Goal: Task Accomplishment & Management: Complete application form

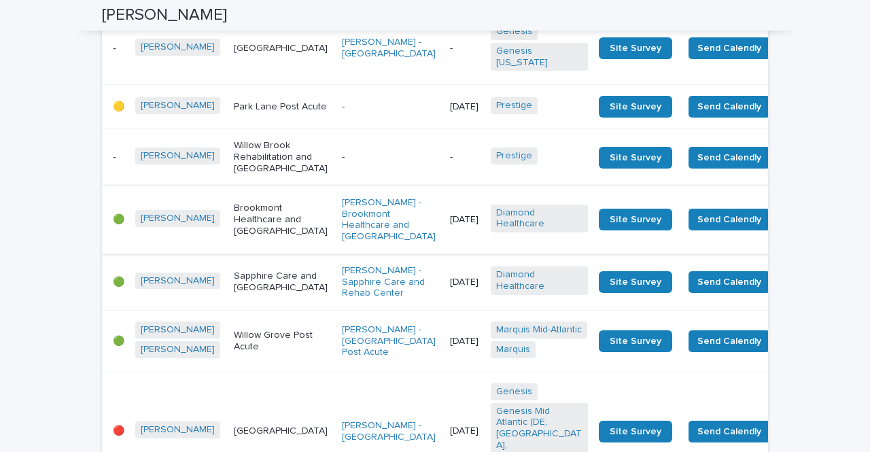
scroll to position [612, 0]
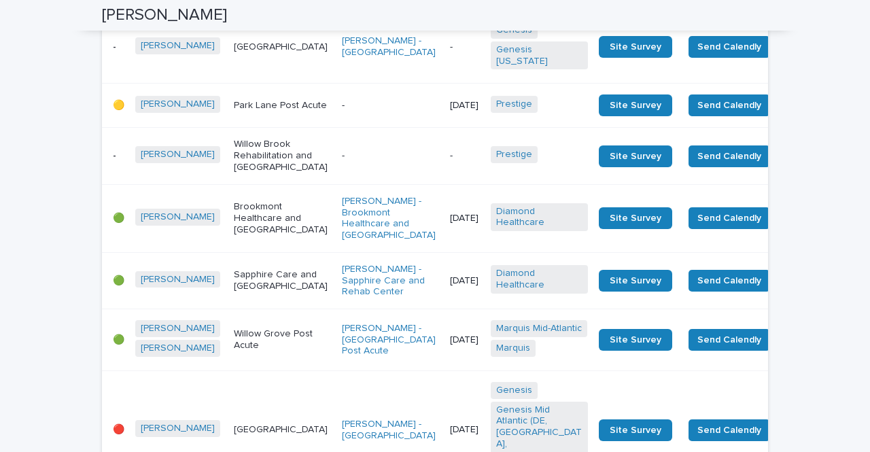
click at [342, 162] on p "-" at bounding box center [390, 156] width 97 height 12
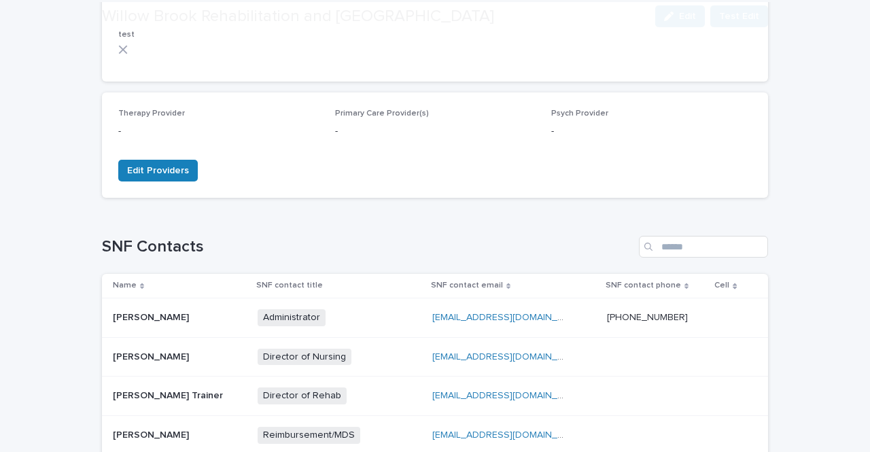
scroll to position [544, 0]
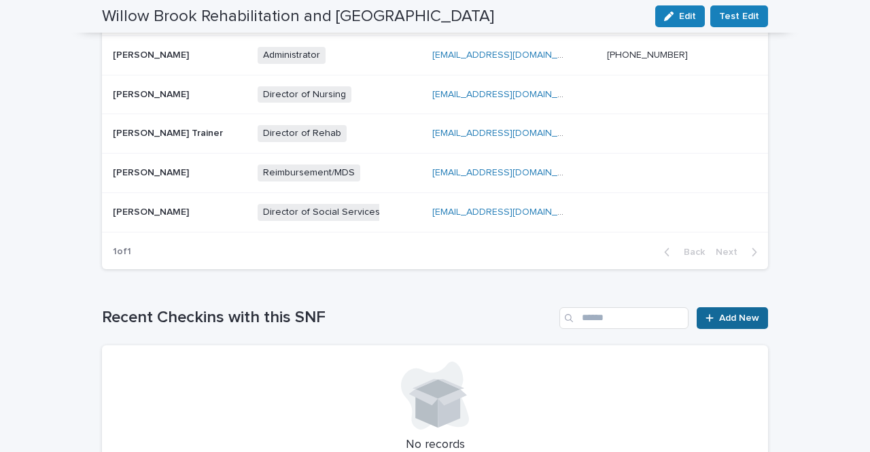
click at [724, 310] on link "Add New" at bounding box center [732, 318] width 71 height 22
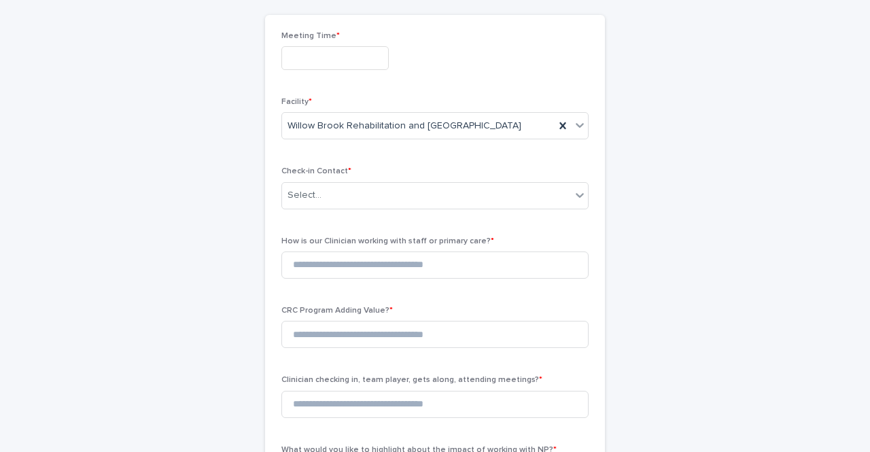
scroll to position [69, 0]
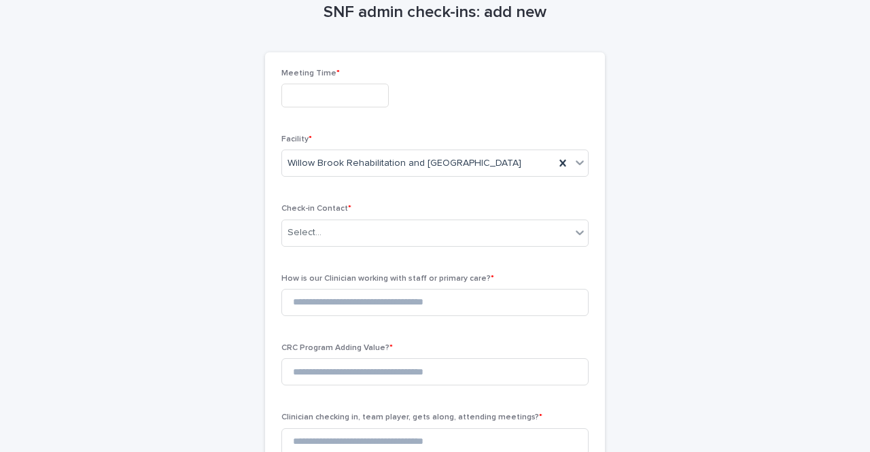
click at [327, 90] on input "text" at bounding box center [335, 96] width 107 height 24
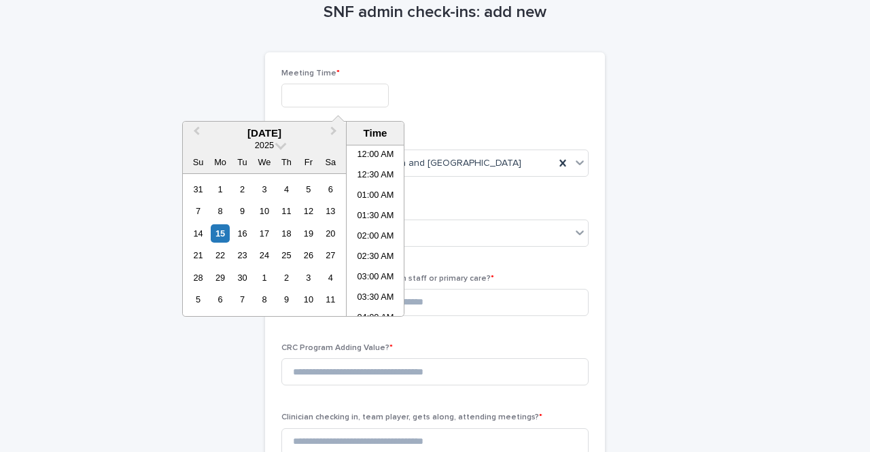
scroll to position [577, 0]
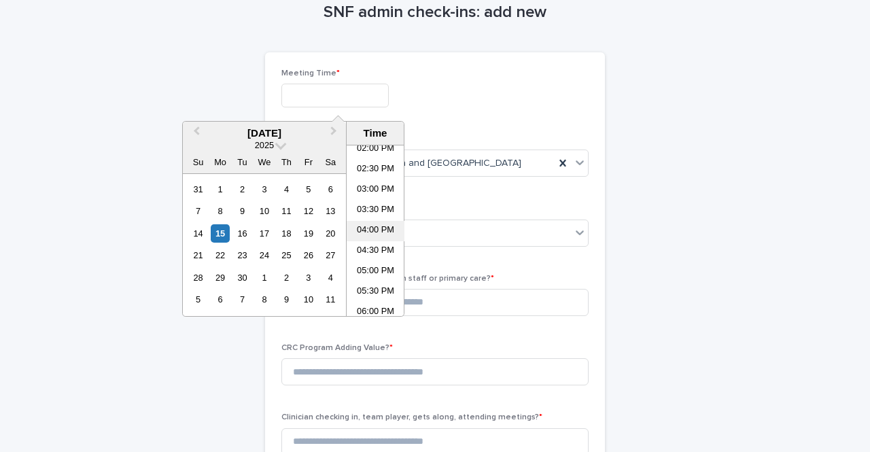
click at [374, 228] on li "04:00 PM" at bounding box center [376, 231] width 58 height 20
type input "**********"
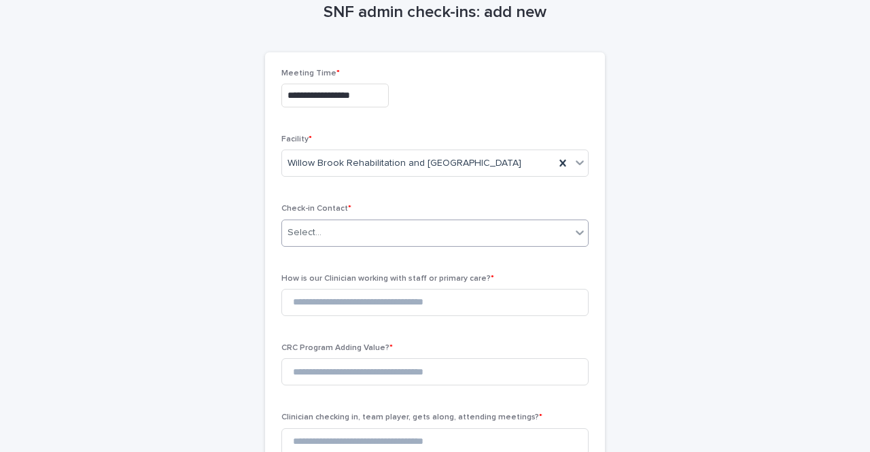
click at [328, 234] on div "Select..." at bounding box center [426, 233] width 289 height 22
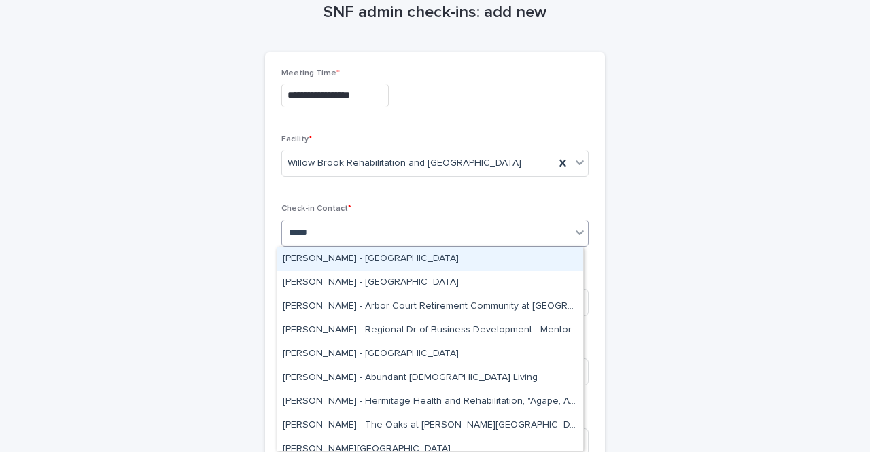
type input "******"
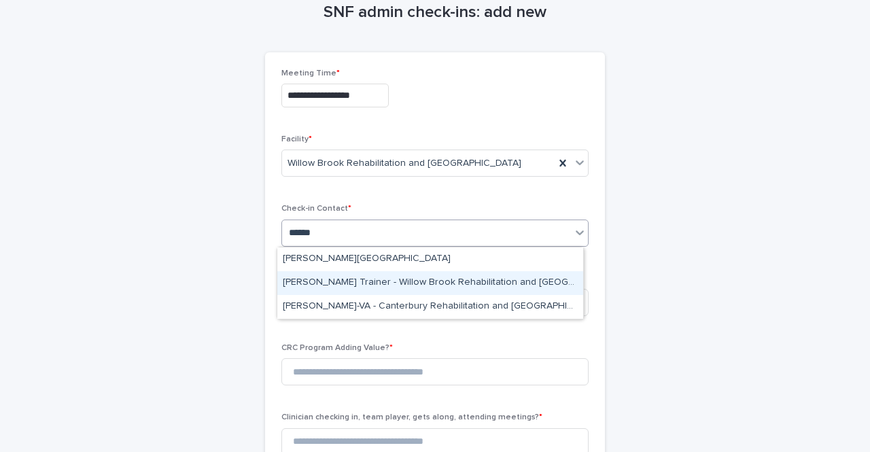
click at [453, 285] on div "[PERSON_NAME] Trainer - Willow Brook Rehabilitation and [GEOGRAPHIC_DATA]" at bounding box center [430, 283] width 306 height 24
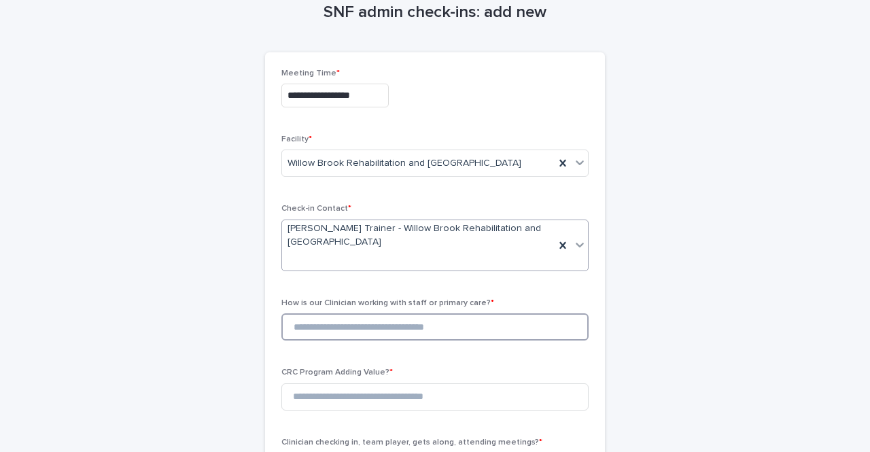
click at [368, 314] on input at bounding box center [435, 327] width 307 height 27
type input "*"
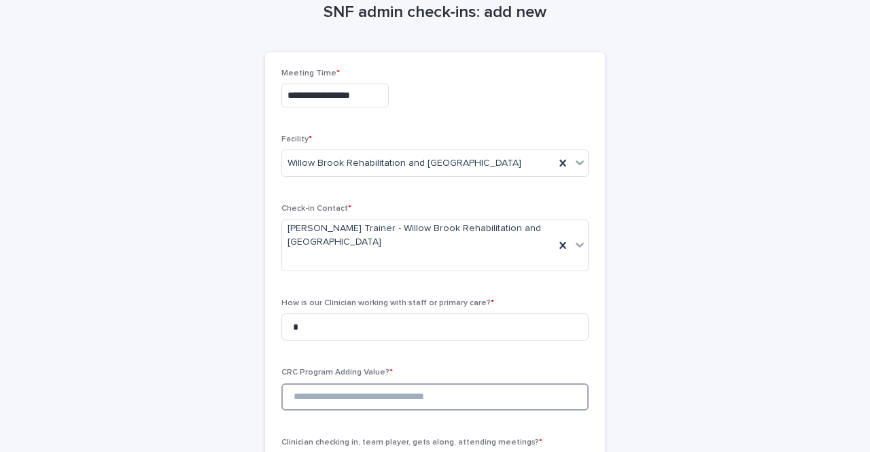
click at [326, 399] on input at bounding box center [435, 397] width 307 height 27
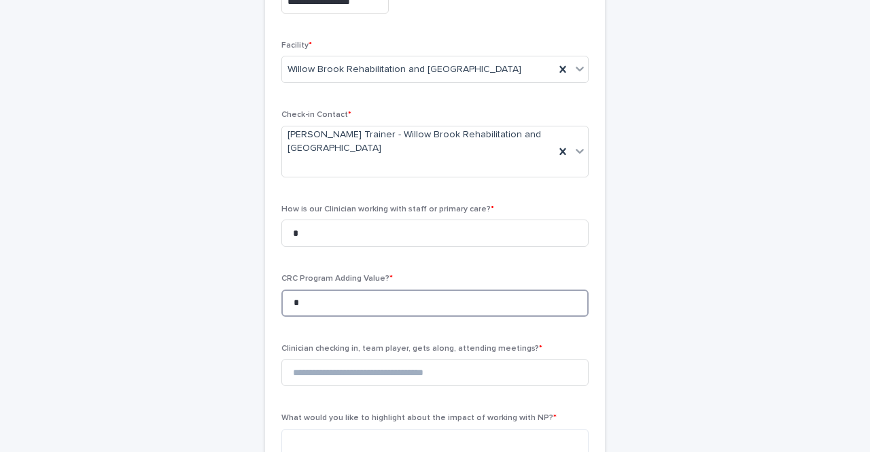
scroll to position [205, 0]
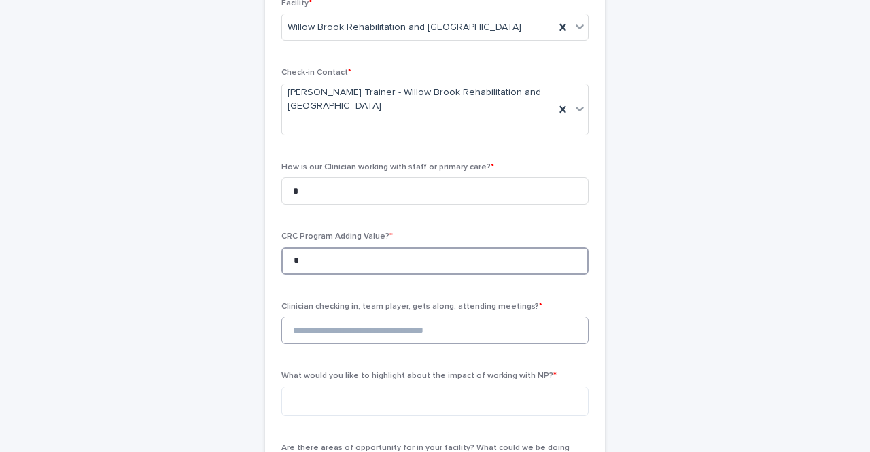
type input "*"
click at [309, 335] on input at bounding box center [435, 330] width 307 height 27
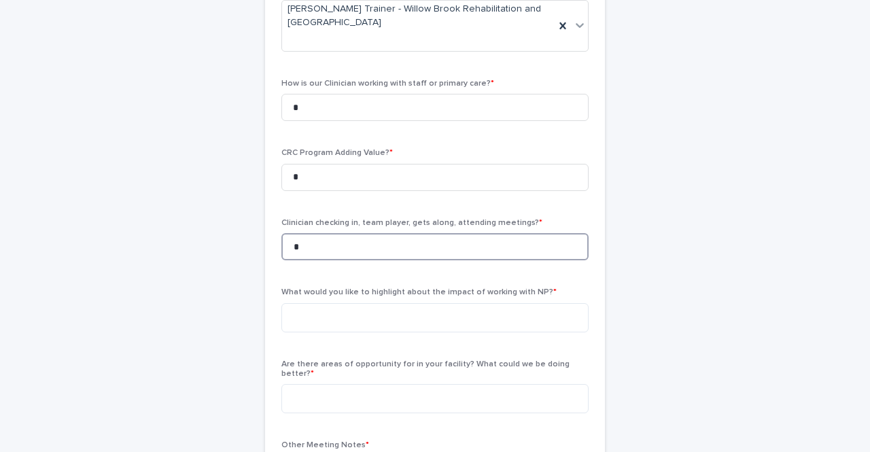
scroll to position [341, 0]
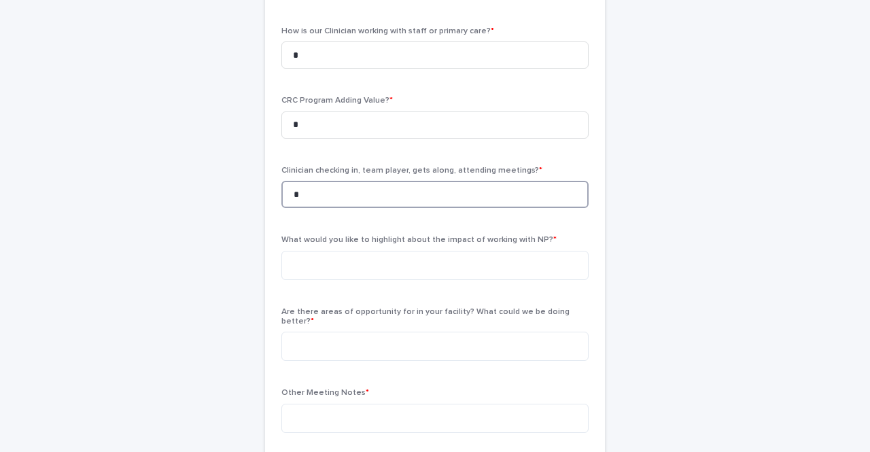
type input "*"
click at [299, 287] on div "What would you like to highlight about the impact of working with NP? *" at bounding box center [435, 262] width 307 height 55
click at [302, 267] on textarea at bounding box center [435, 265] width 307 height 29
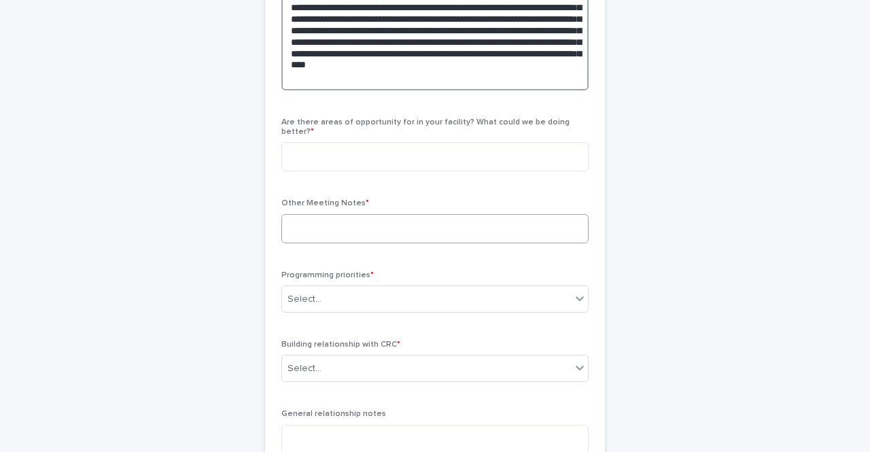
scroll to position [613, 0]
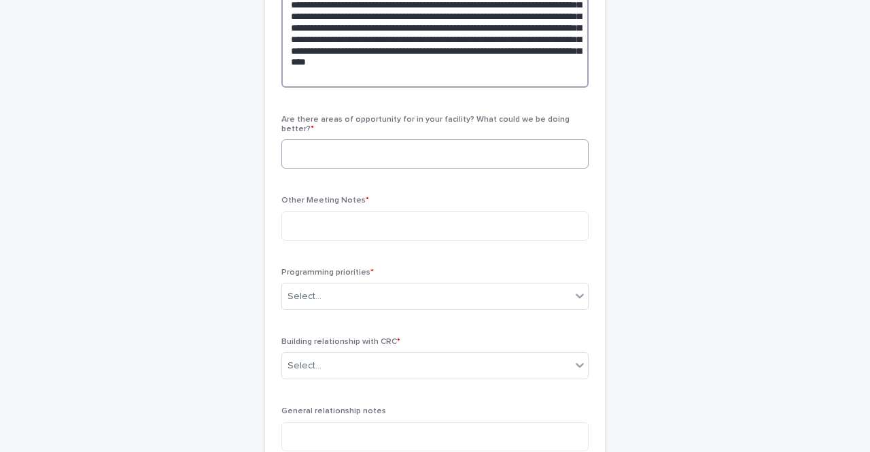
type textarea "**********"
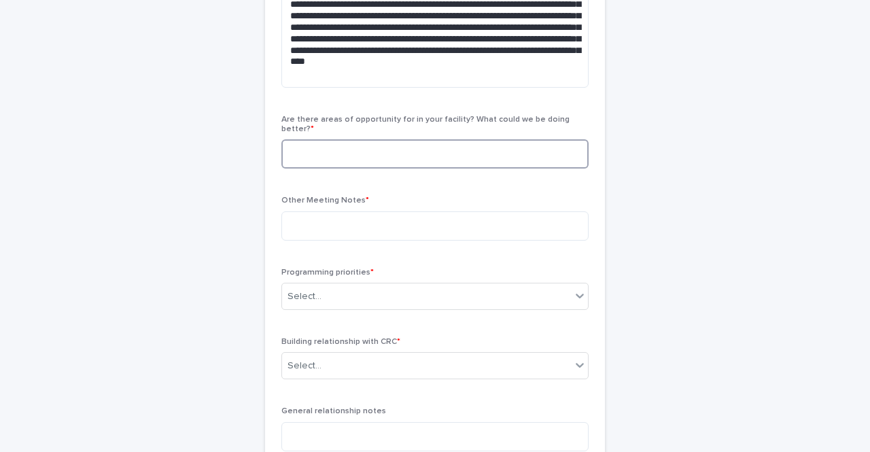
click at [326, 153] on textarea at bounding box center [435, 153] width 307 height 29
type textarea "****"
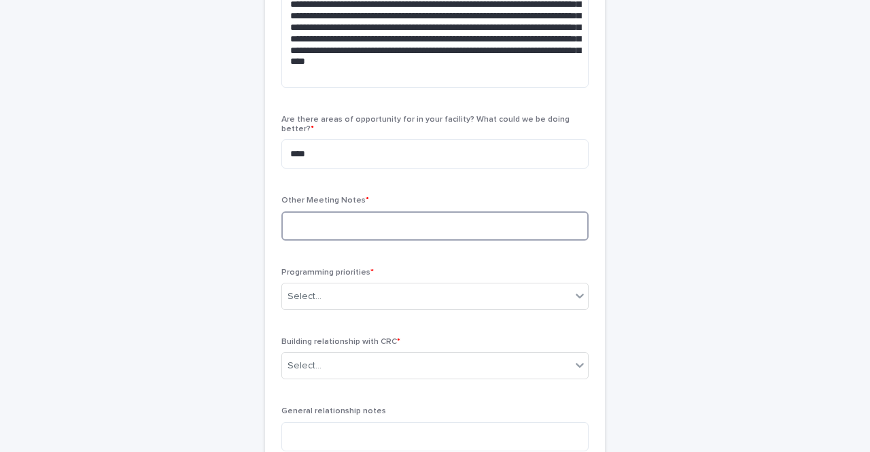
click at [296, 219] on textarea at bounding box center [435, 225] width 307 height 29
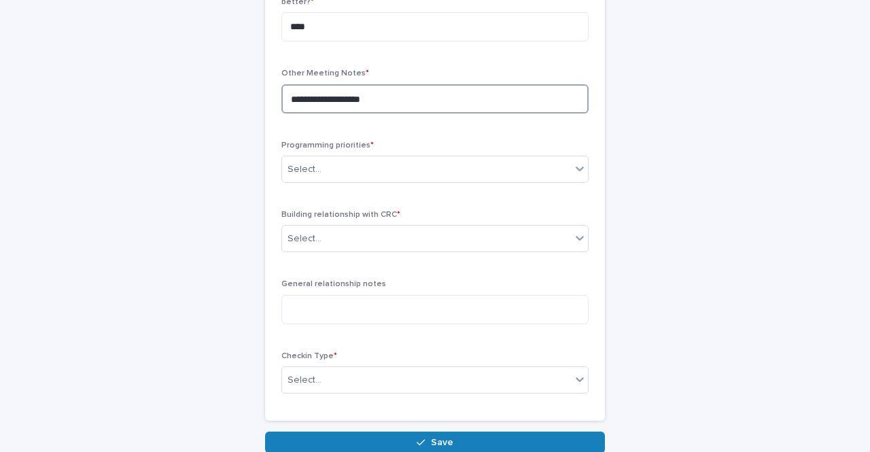
scroll to position [749, 0]
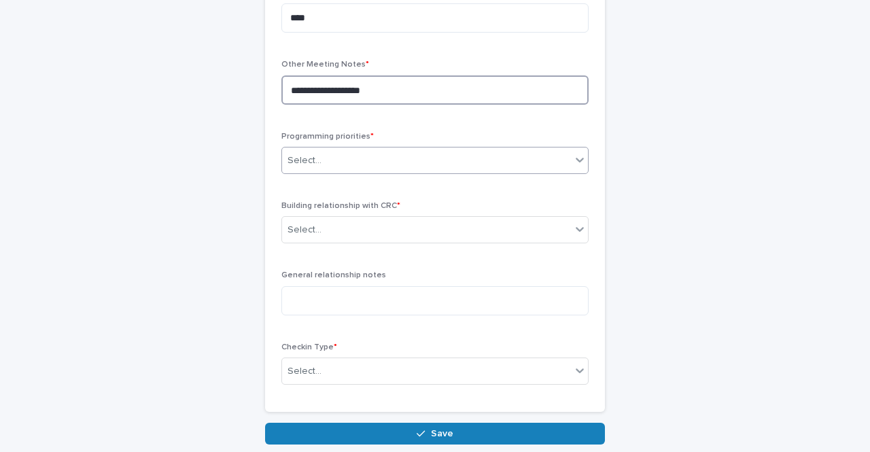
type textarea "**********"
click at [326, 150] on div "Select..." at bounding box center [426, 161] width 289 height 22
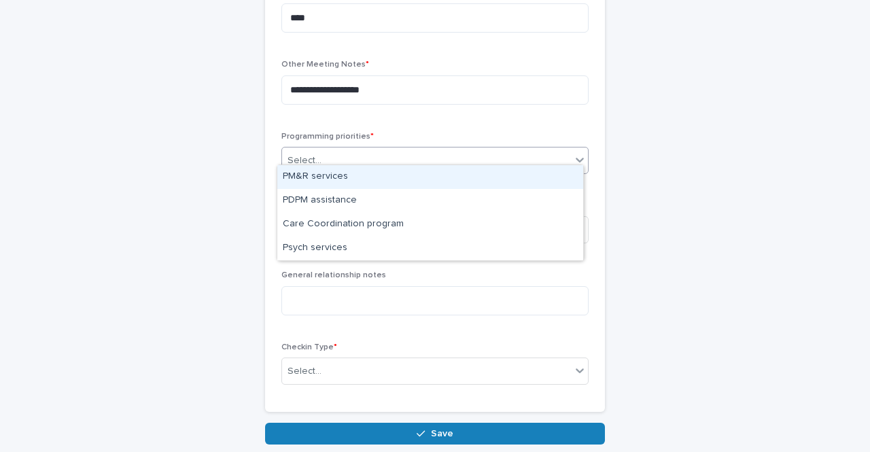
click at [337, 168] on div "PM&R services" at bounding box center [430, 177] width 306 height 24
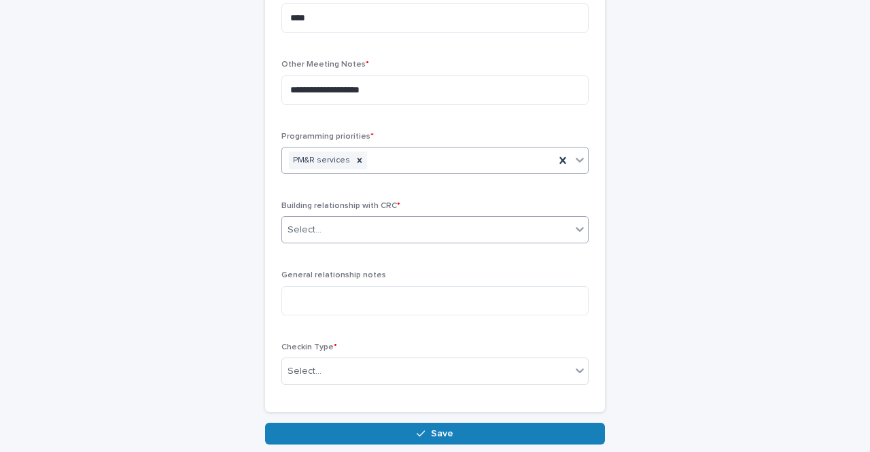
click at [329, 219] on div "Select..." at bounding box center [426, 230] width 289 height 22
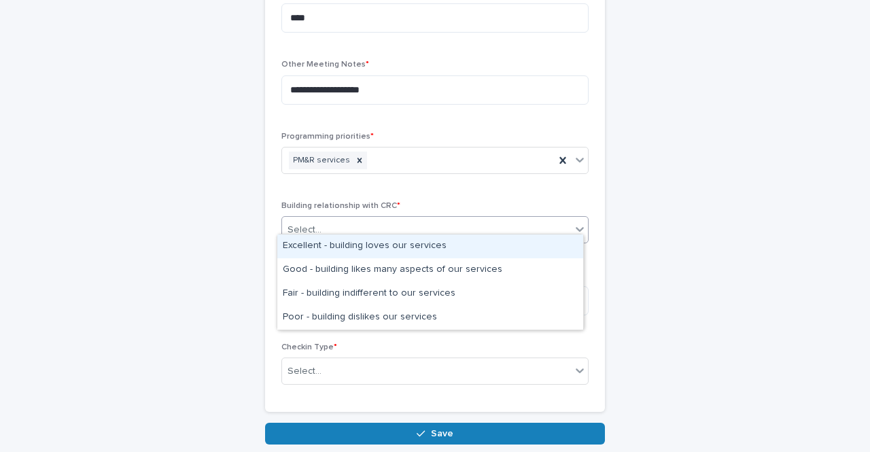
click at [342, 244] on div "Excellent - building loves our services" at bounding box center [430, 247] width 306 height 24
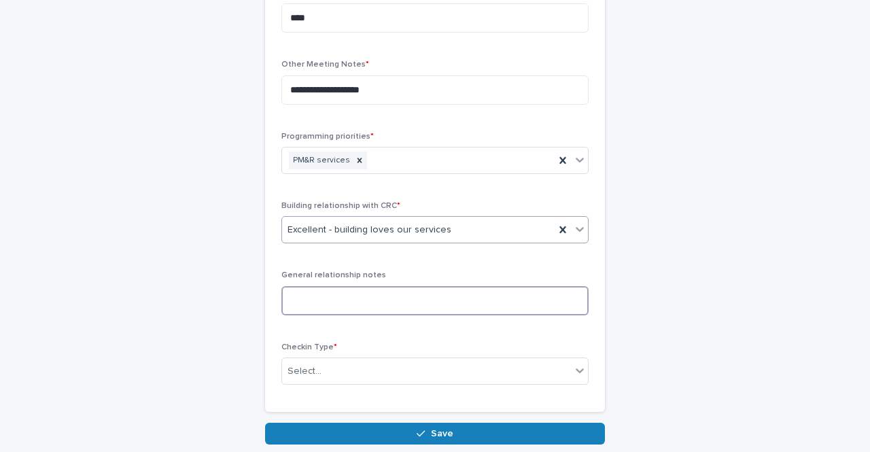
click at [320, 289] on textarea at bounding box center [435, 300] width 307 height 29
click at [305, 365] on div "Select..." at bounding box center [305, 372] width 34 height 14
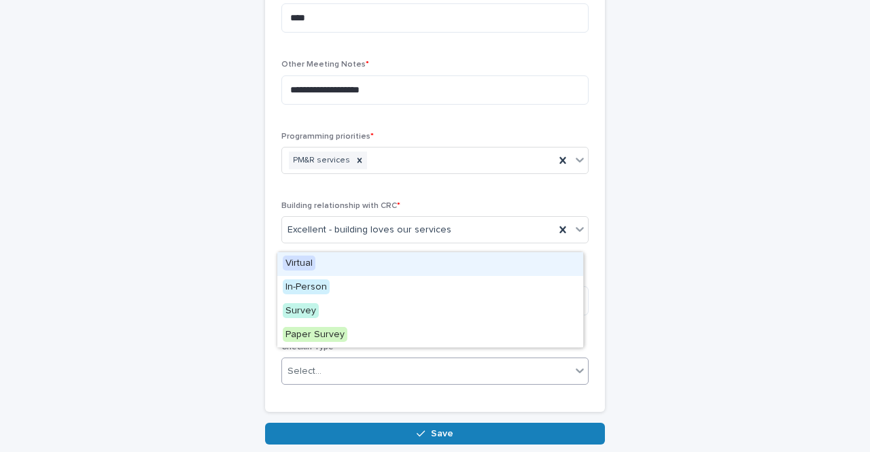
click at [303, 265] on span "Virtual" at bounding box center [299, 263] width 33 height 15
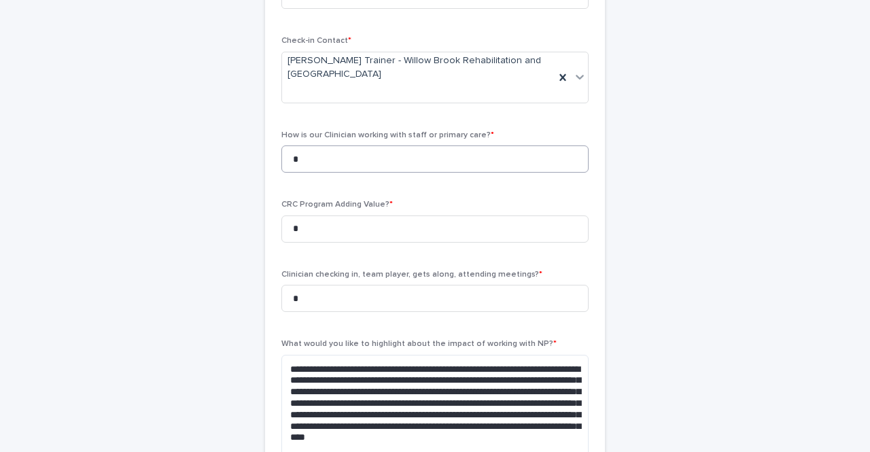
scroll to position [341, 0]
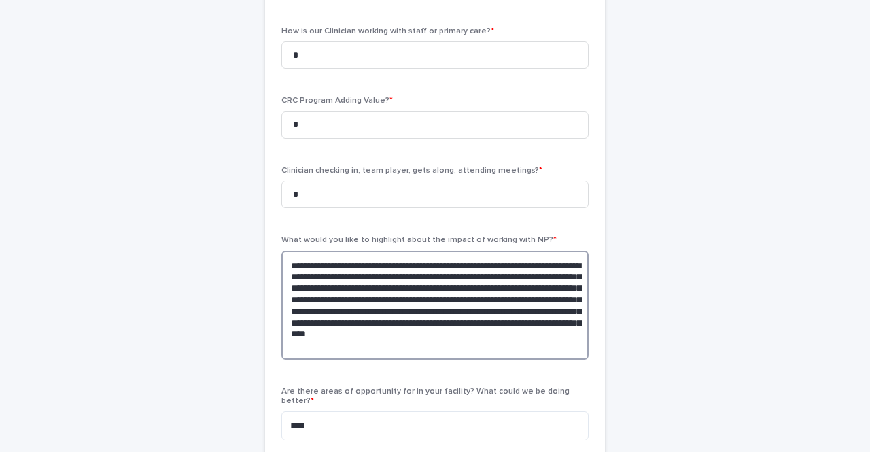
drag, startPoint x: 568, startPoint y: 263, endPoint x: 540, endPoint y: 264, distance: 27.9
click at [540, 264] on textarea "**********" at bounding box center [435, 305] width 307 height 109
click at [539, 276] on textarea "**********" at bounding box center [435, 305] width 307 height 109
drag, startPoint x: 362, startPoint y: 301, endPoint x: 348, endPoint y: 299, distance: 13.8
click at [348, 299] on textarea "**********" at bounding box center [435, 305] width 307 height 109
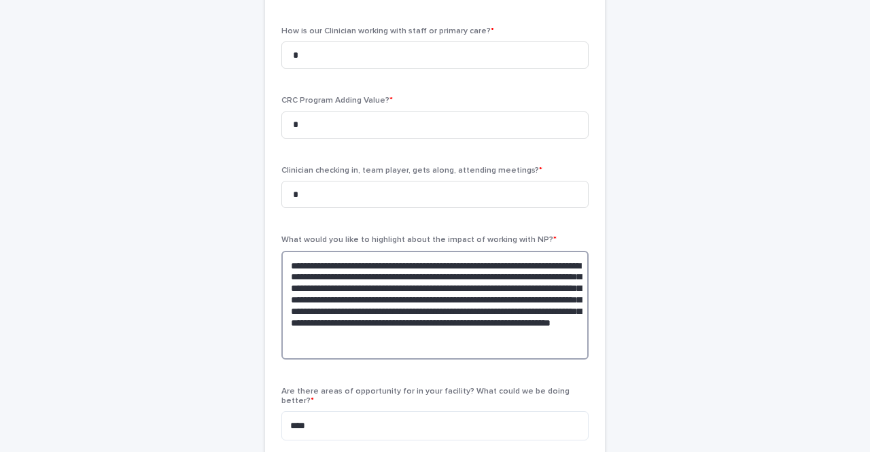
click at [379, 297] on textarea "**********" at bounding box center [435, 305] width 307 height 109
click at [379, 311] on textarea "**********" at bounding box center [435, 305] width 307 height 109
click at [318, 349] on textarea "**********" at bounding box center [435, 305] width 307 height 109
click at [365, 345] on textarea "**********" at bounding box center [435, 305] width 307 height 109
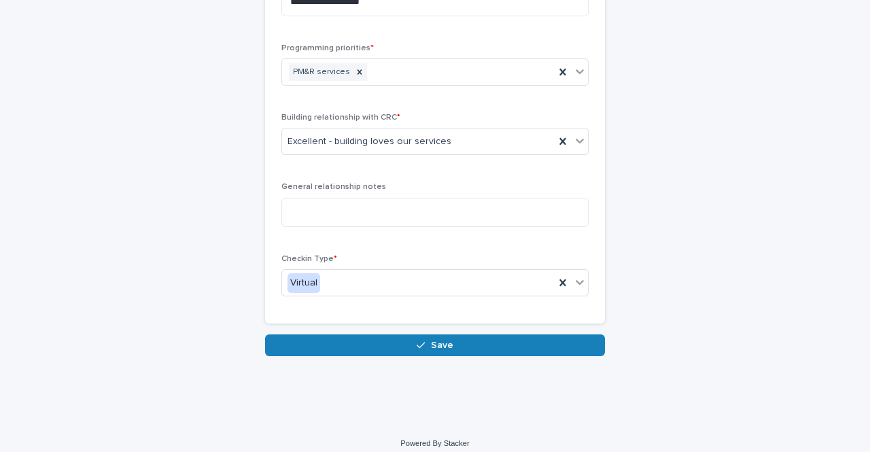
scroll to position [839, 0]
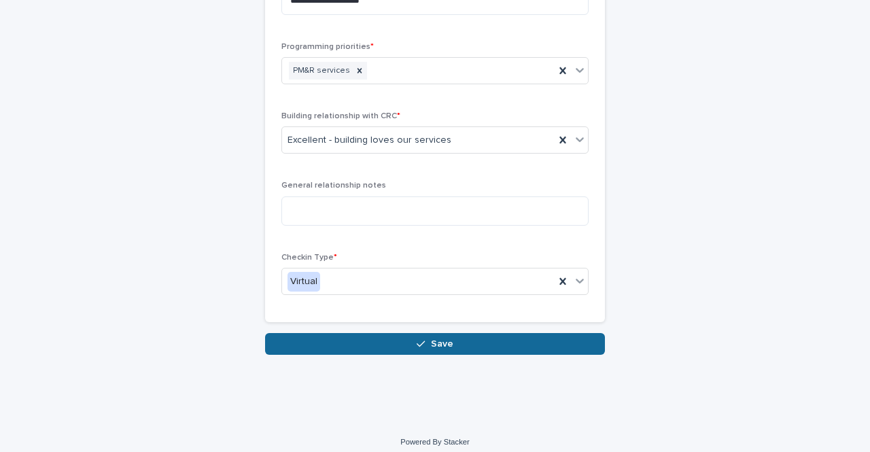
type textarea "**********"
click at [437, 339] on span "Save" at bounding box center [442, 344] width 22 height 10
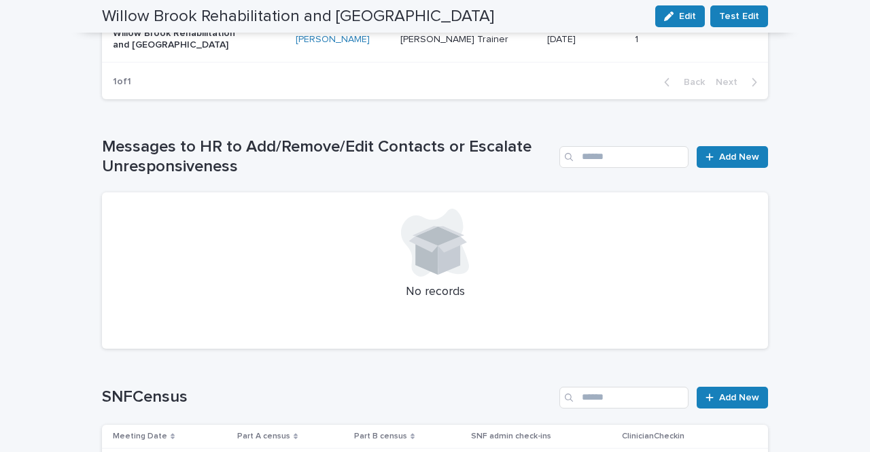
scroll to position [847, 0]
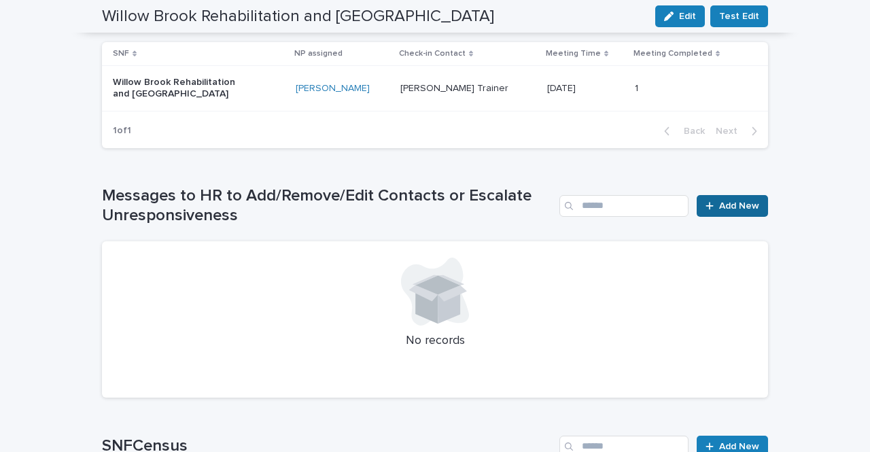
click at [728, 209] on span "Add New" at bounding box center [739, 206] width 40 height 10
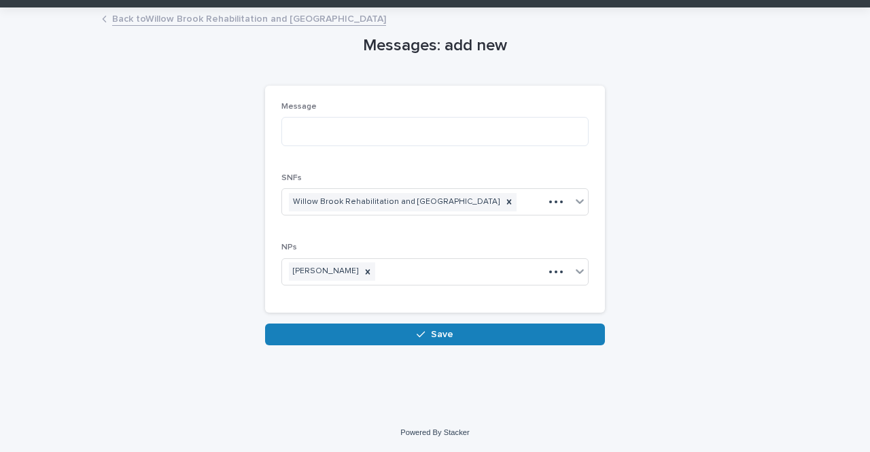
scroll to position [34, 0]
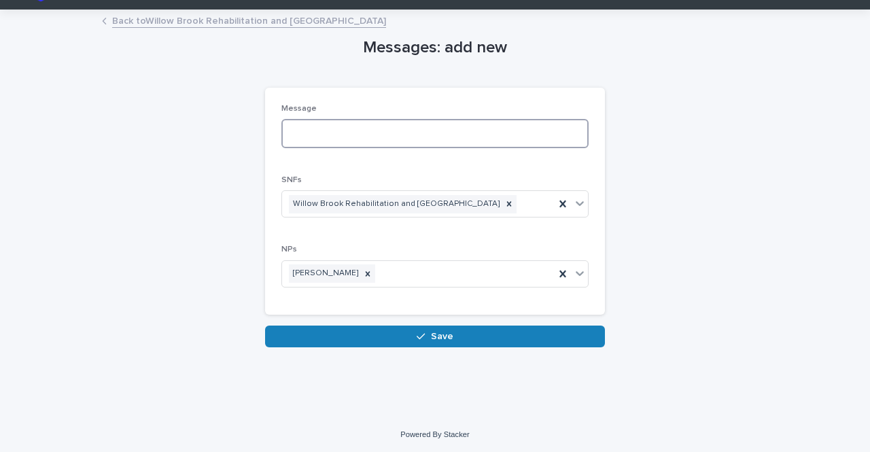
click at [310, 128] on textarea at bounding box center [435, 133] width 307 height 29
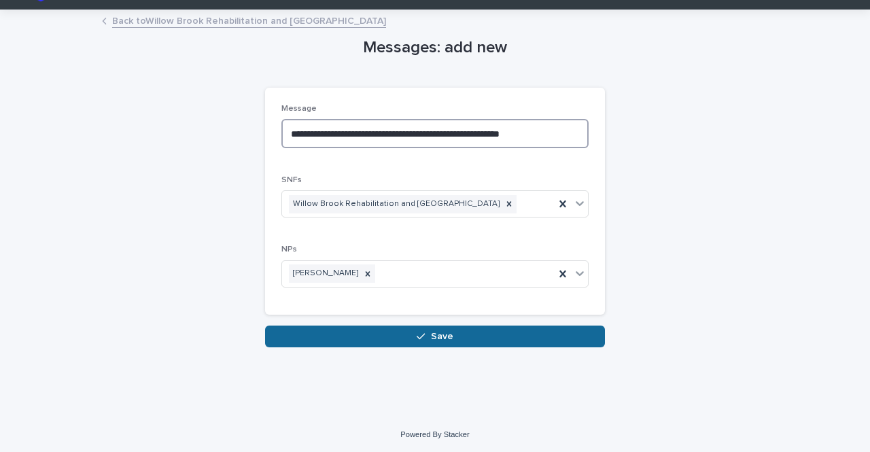
type textarea "**********"
click at [457, 331] on button "Save" at bounding box center [435, 337] width 340 height 22
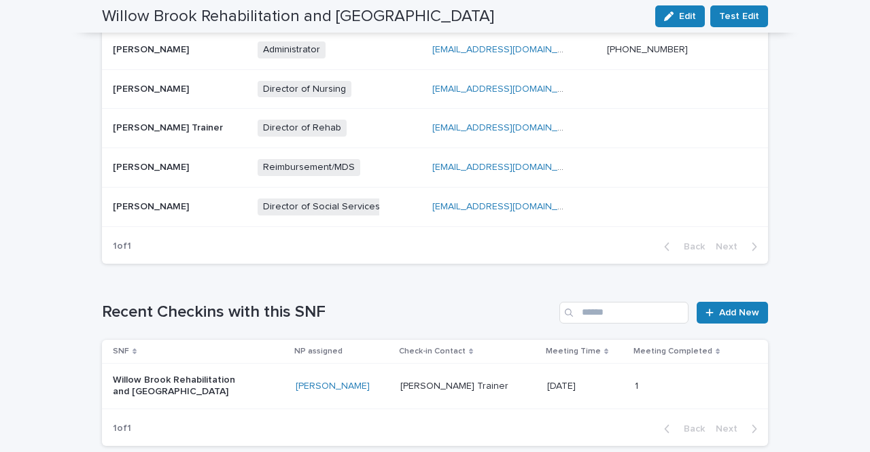
scroll to position [442, 0]
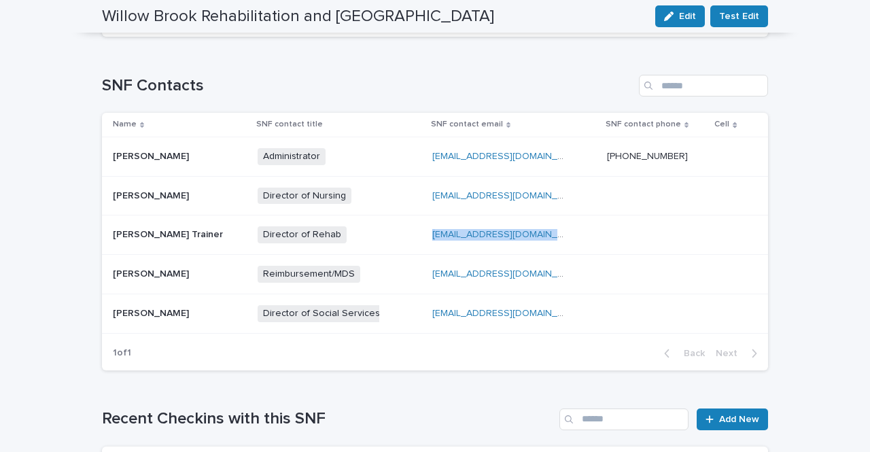
drag, startPoint x: 566, startPoint y: 235, endPoint x: 418, endPoint y: 233, distance: 148.9
click at [433, 233] on div "[EMAIL_ADDRESS][DOMAIN_NAME] [EMAIL_ADDRESS][DOMAIN_NAME]" at bounding box center [515, 235] width 164 height 22
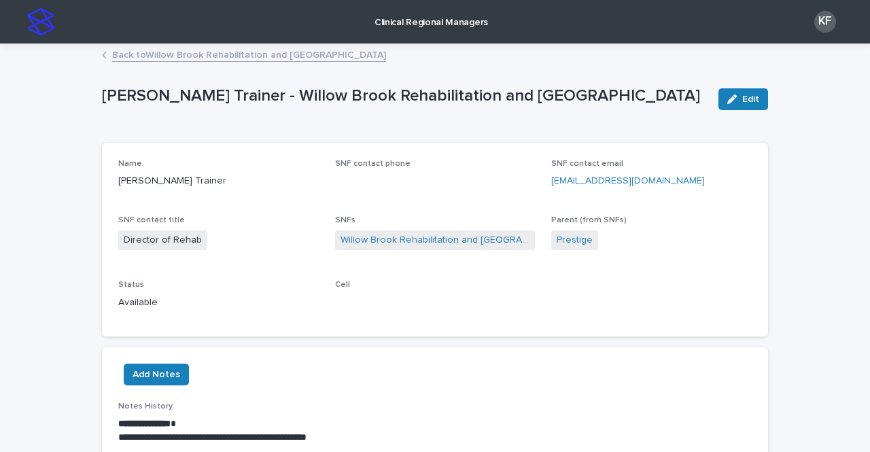
drag, startPoint x: 683, startPoint y: 183, endPoint x: 548, endPoint y: 182, distance: 135.3
click at [552, 182] on p "[EMAIL_ADDRESS][DOMAIN_NAME]" at bounding box center [652, 181] width 201 height 14
copy link "[EMAIL_ADDRESS][DOMAIN_NAME]"
click at [112, 56] on link "Back to [GEOGRAPHIC_DATA] Rehabilitation and [GEOGRAPHIC_DATA]" at bounding box center [249, 54] width 274 height 16
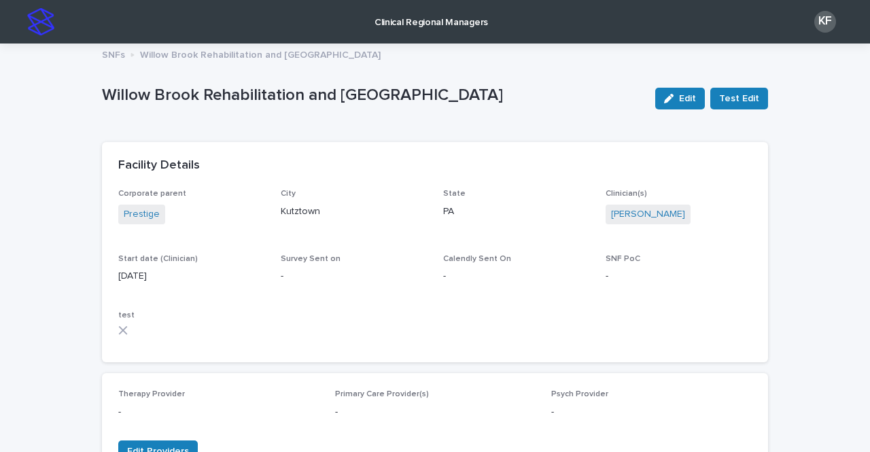
click at [421, 24] on p "Clinical Regional Managers" at bounding box center [432, 14] width 114 height 29
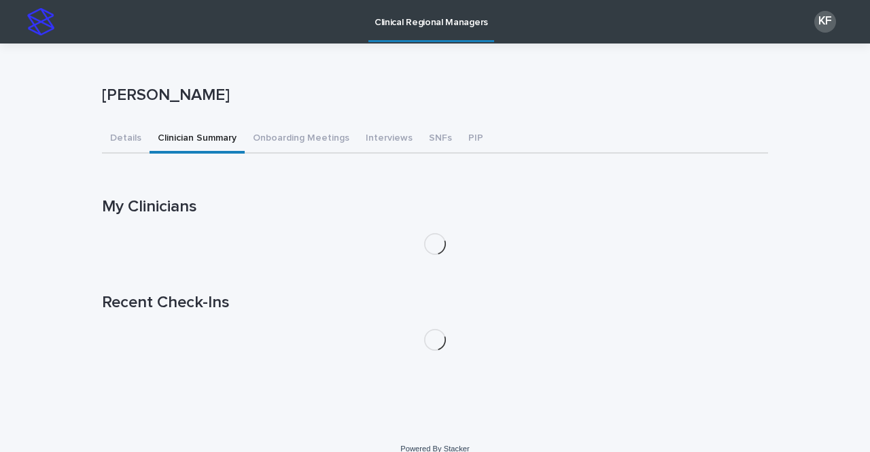
click at [195, 129] on button "Clinician Summary" at bounding box center [197, 139] width 95 height 29
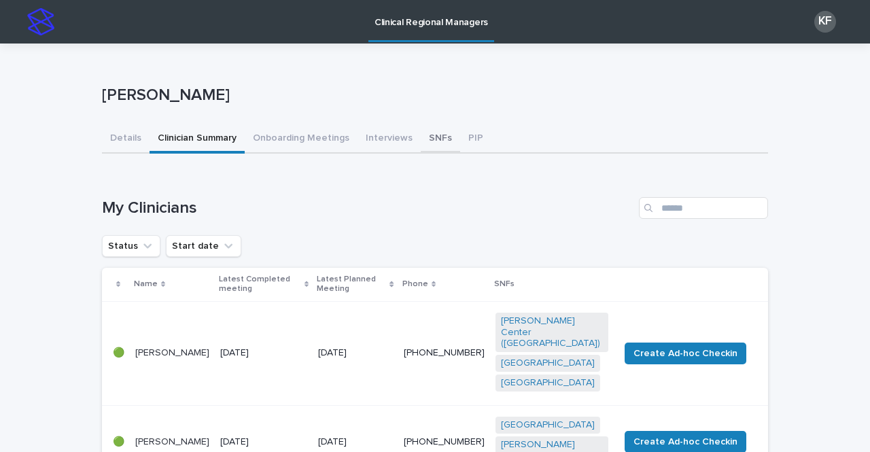
click at [437, 132] on button "SNFs" at bounding box center [440, 139] width 39 height 29
click at [430, 137] on button "SNFs" at bounding box center [440, 139] width 39 height 29
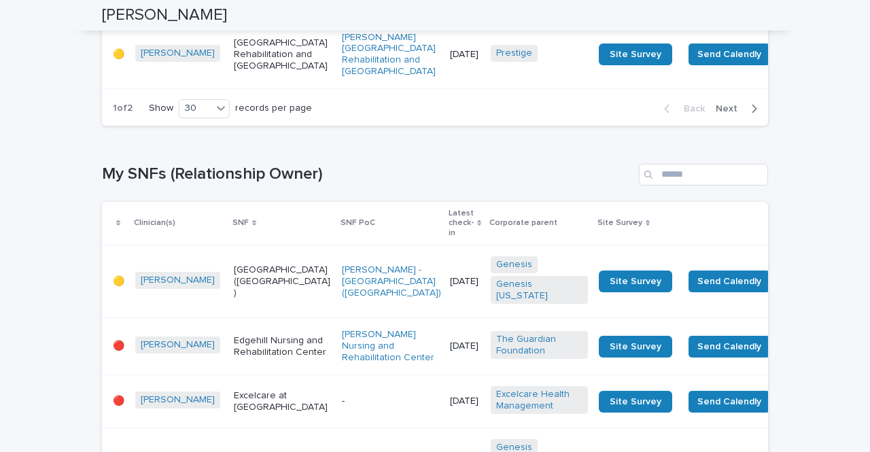
scroll to position [2244, 0]
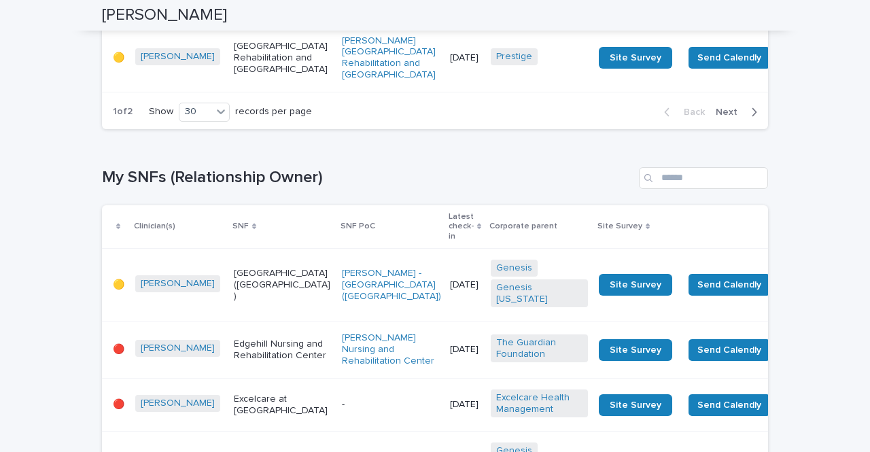
click at [729, 117] on span "Next" at bounding box center [731, 112] width 30 height 10
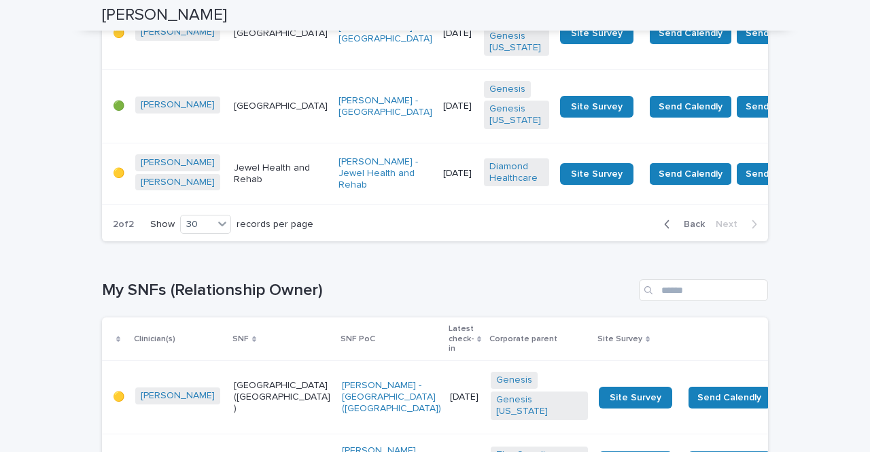
scroll to position [612, 0]
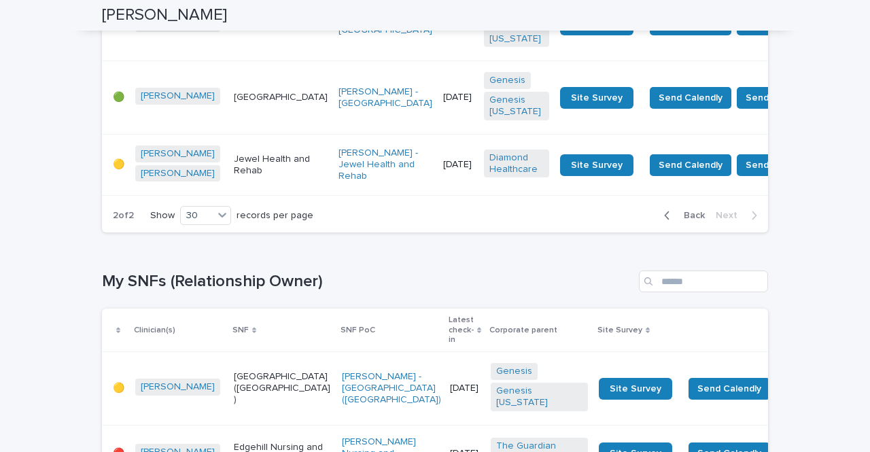
click at [688, 222] on button "Back" at bounding box center [682, 215] width 57 height 12
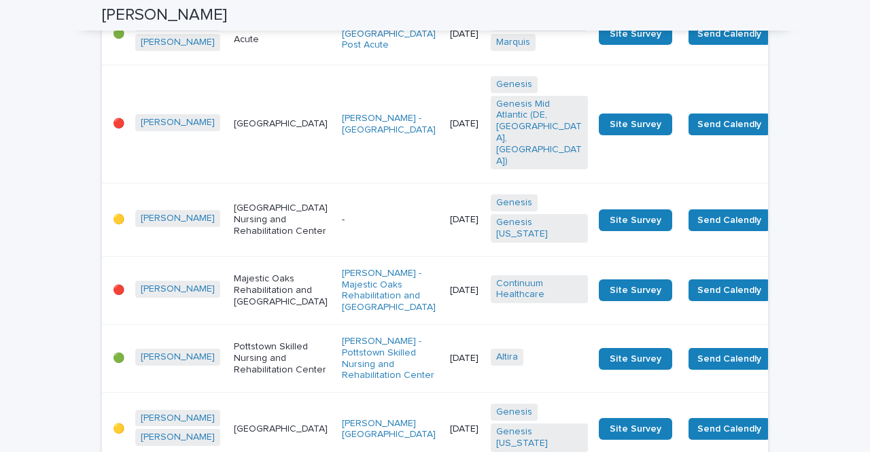
scroll to position [0, 0]
